Goal: Find specific page/section: Find specific page/section

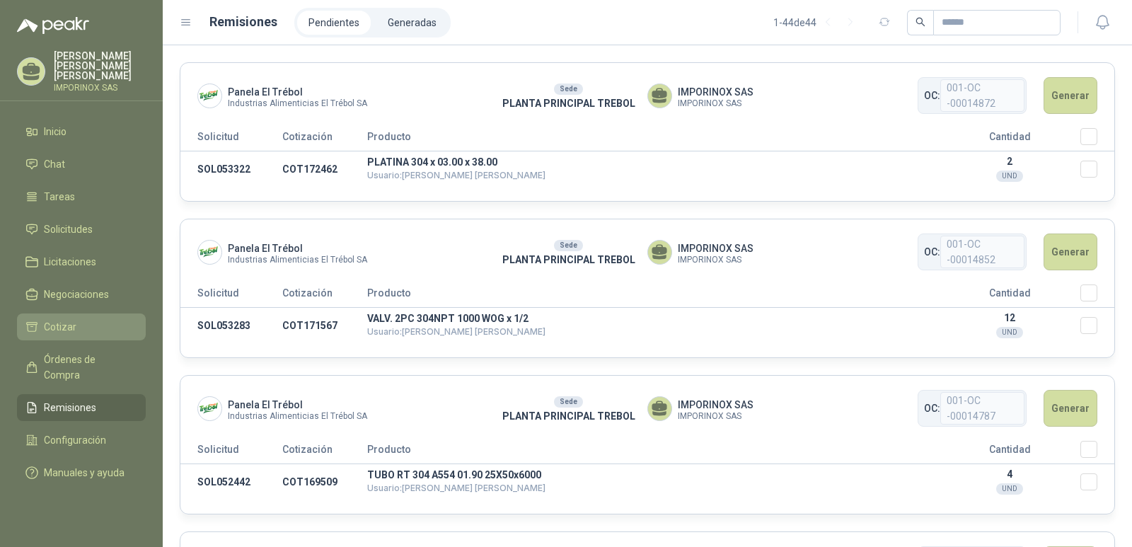
click at [52, 319] on span "Cotizar" at bounding box center [60, 327] width 33 height 16
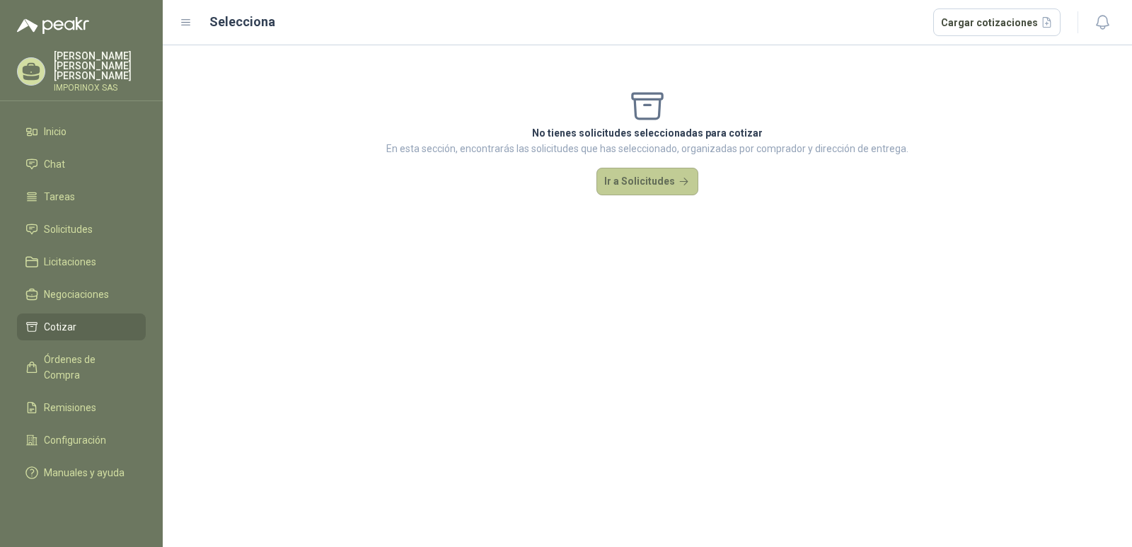
drag, startPoint x: 646, startPoint y: 175, endPoint x: 660, endPoint y: 190, distance: 20.5
click at [647, 175] on button "Ir a Solicitudes" at bounding box center [648, 182] width 102 height 28
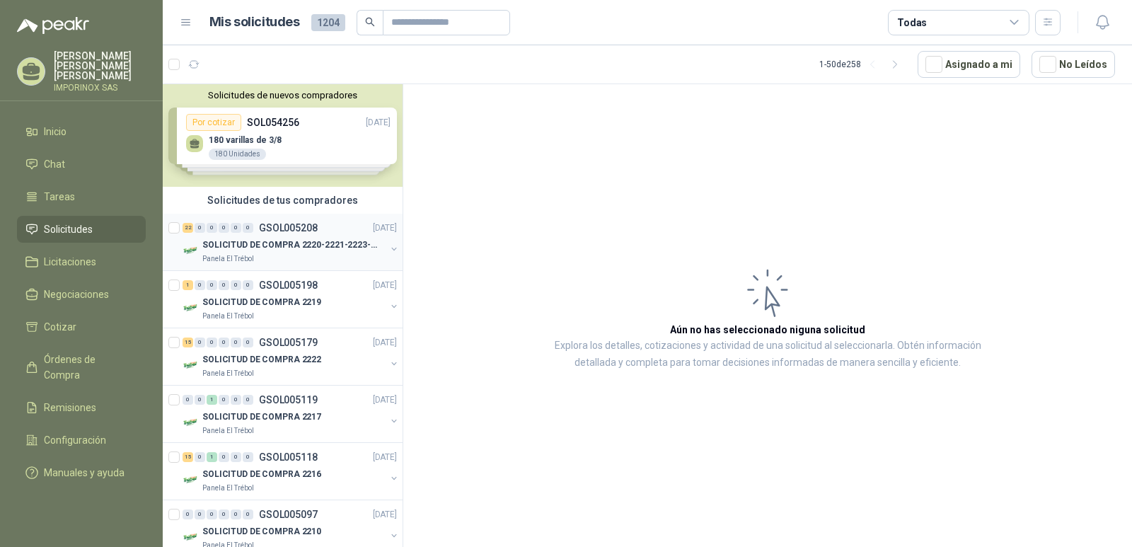
click at [275, 229] on p "GSOL005208" at bounding box center [288, 228] width 59 height 10
